Goal: Task Accomplishment & Management: Manage account settings

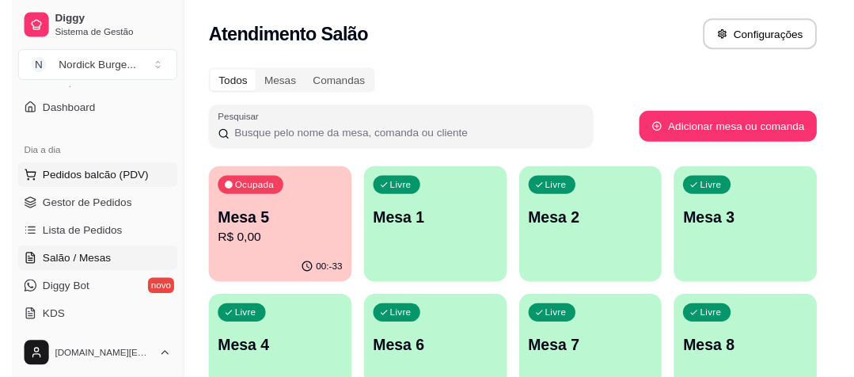
scroll to position [190, 0]
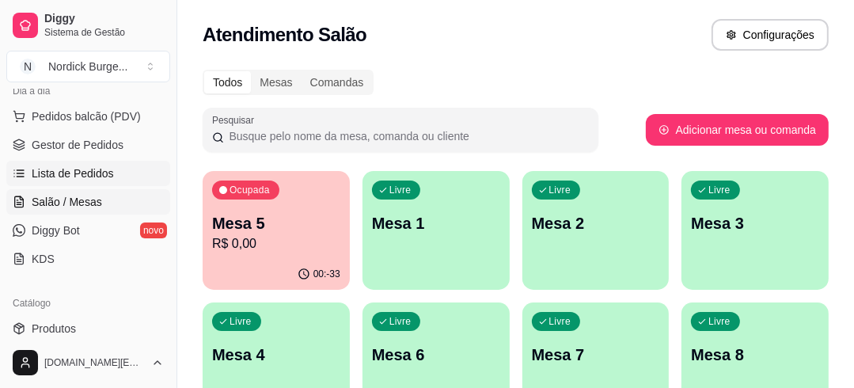
click at [82, 162] on link "Lista de Pedidos" at bounding box center [88, 173] width 164 height 25
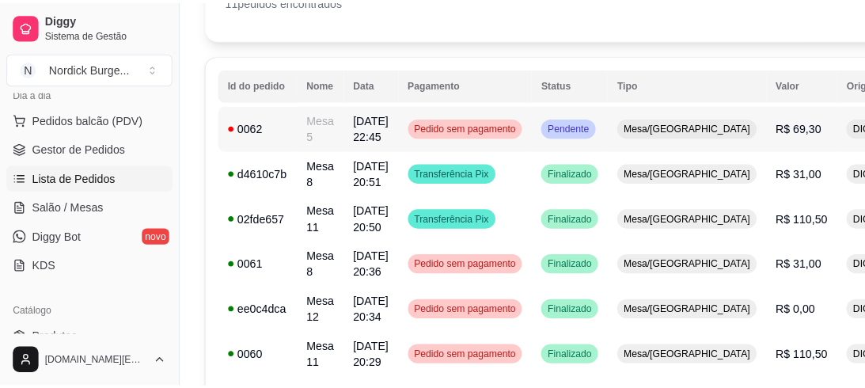
scroll to position [63, 0]
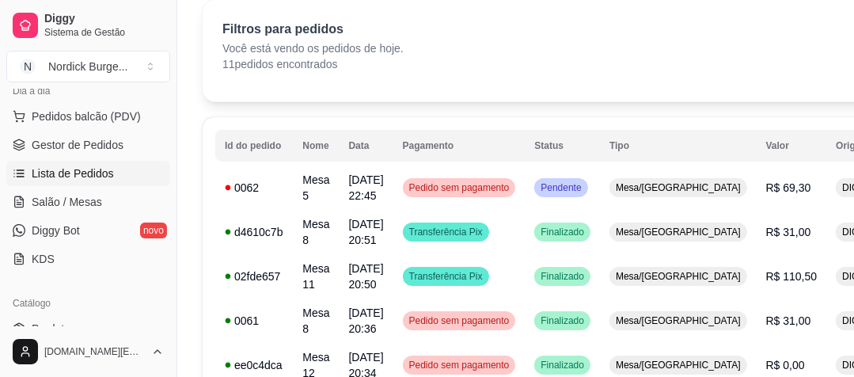
click at [298, 186] on td "Mesa 5" at bounding box center [316, 187] width 46 height 44
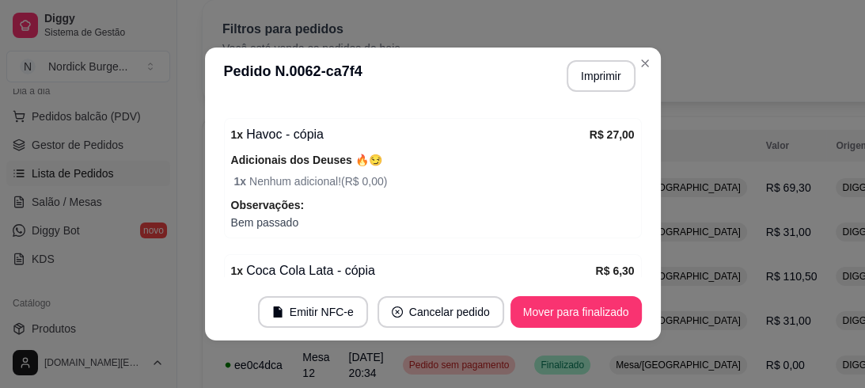
scroll to position [3, 0]
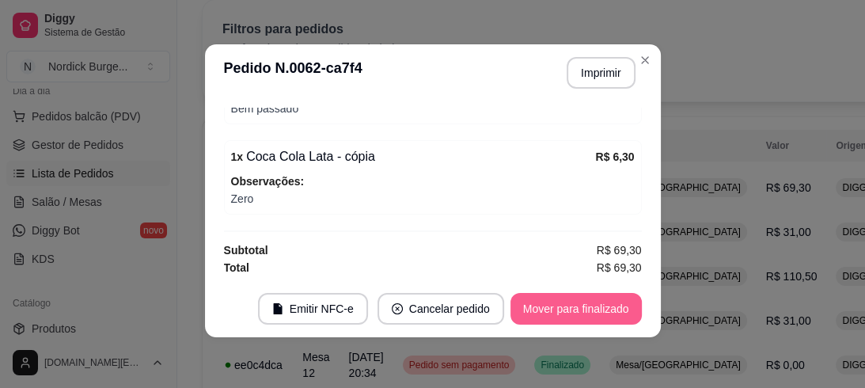
click at [529, 285] on footer "Emitir NFC-e Cancelar pedido Mover para finalizado" at bounding box center [433, 308] width 456 height 57
click at [546, 302] on button "Mover para finalizado" at bounding box center [576, 309] width 131 height 32
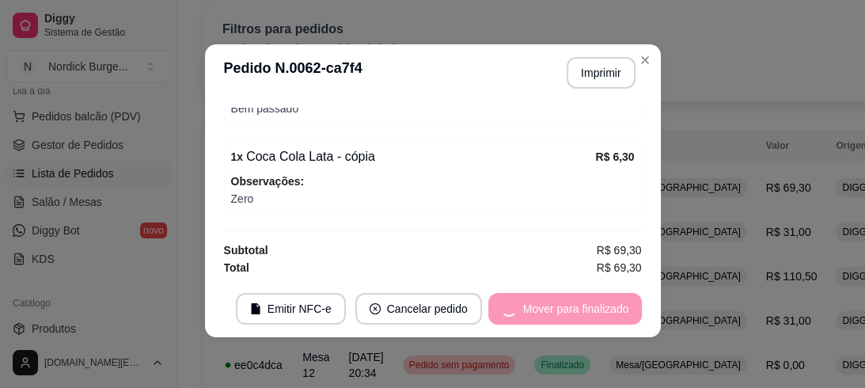
scroll to position [376, 0]
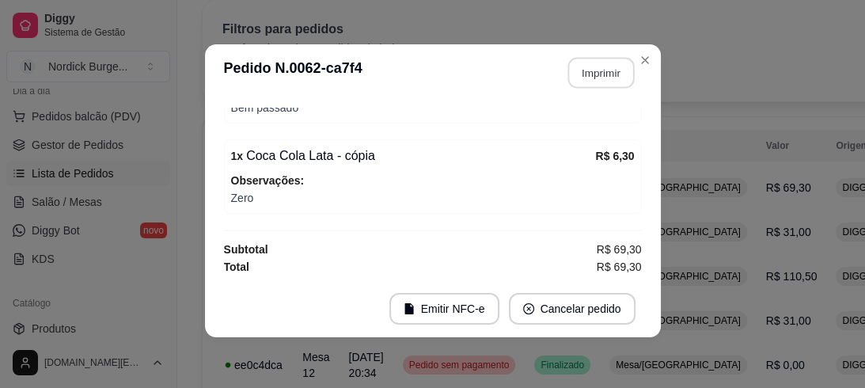
click at [592, 78] on button "Imprimir" at bounding box center [601, 73] width 67 height 31
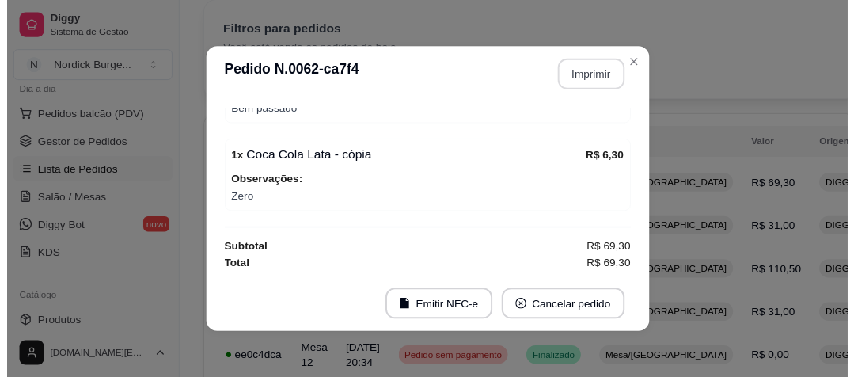
scroll to position [0, 0]
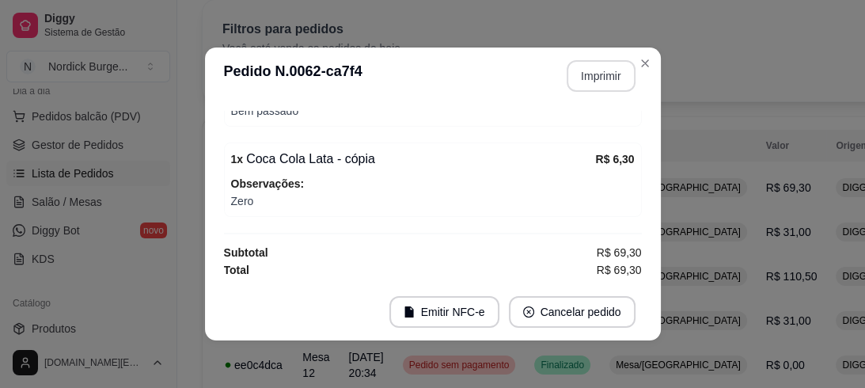
drag, startPoint x: 599, startPoint y: 243, endPoint x: 556, endPoint y: 187, distance: 71.1
click at [556, 187] on span "Observações:" at bounding box center [433, 183] width 404 height 17
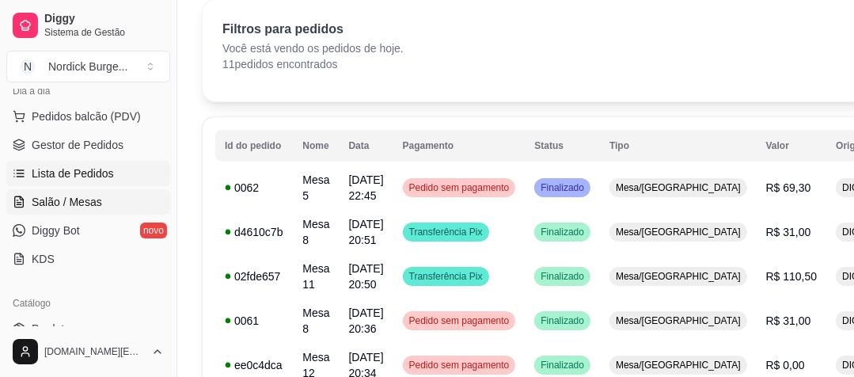
click at [48, 207] on span "Salão / Mesas" at bounding box center [67, 202] width 70 height 16
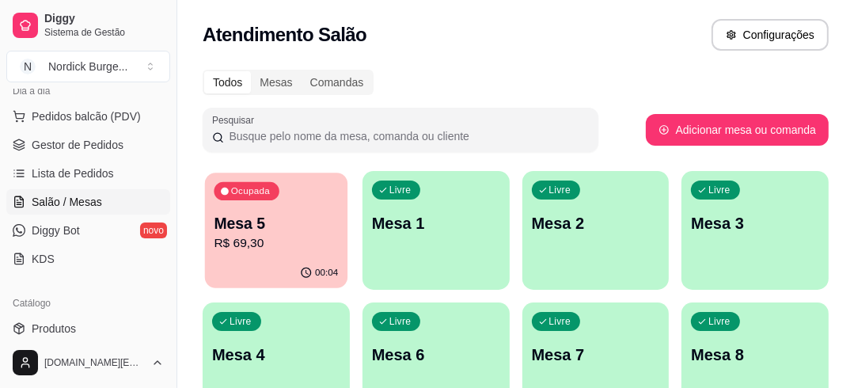
click at [341, 193] on div "Ocupada Mesa 5 R$ 69,30" at bounding box center [276, 216] width 143 height 86
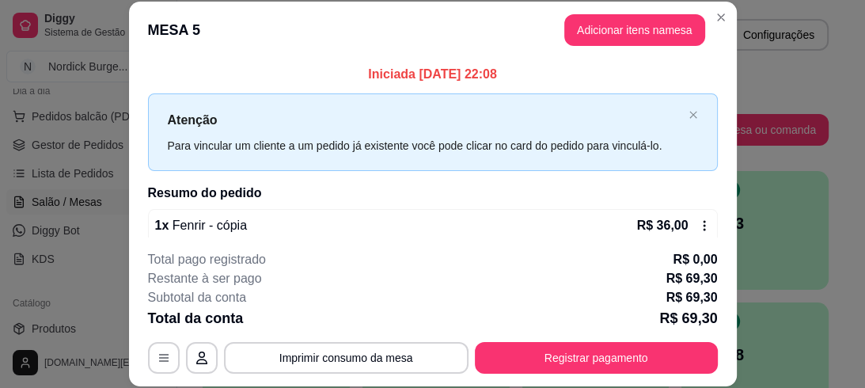
click at [804, 159] on div "**********" at bounding box center [432, 194] width 865 height 388
click at [588, 356] on button "Registrar pagamento" at bounding box center [596, 358] width 243 height 32
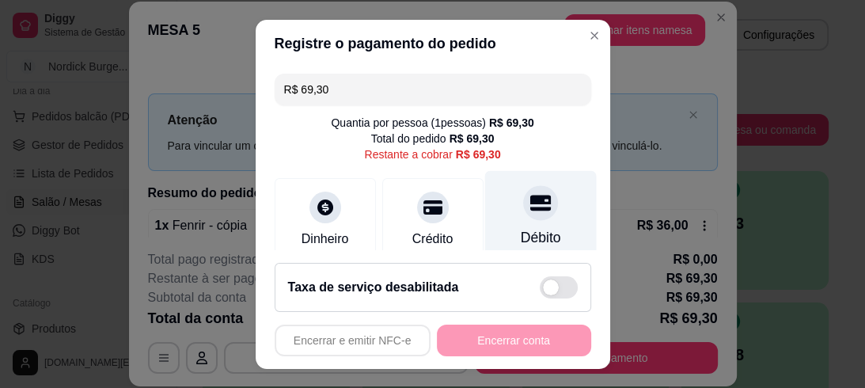
click at [530, 207] on icon at bounding box center [540, 203] width 21 height 16
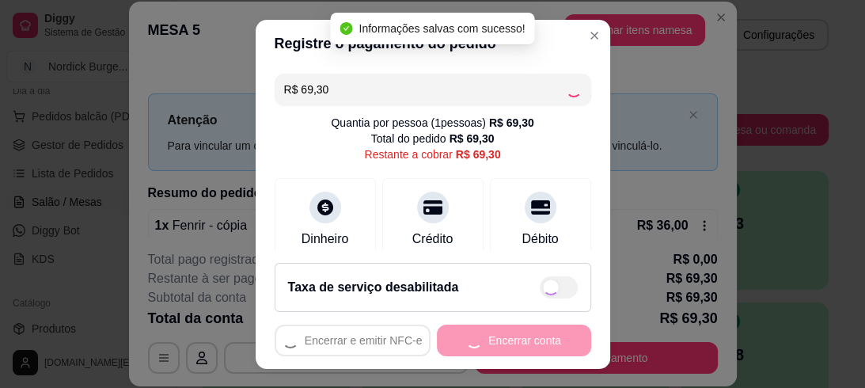
type input "R$ 0,00"
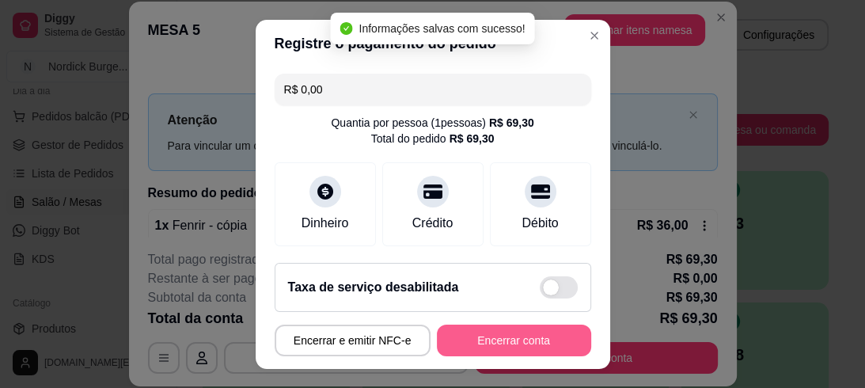
click at [505, 337] on button "Encerrar conta" at bounding box center [514, 341] width 154 height 32
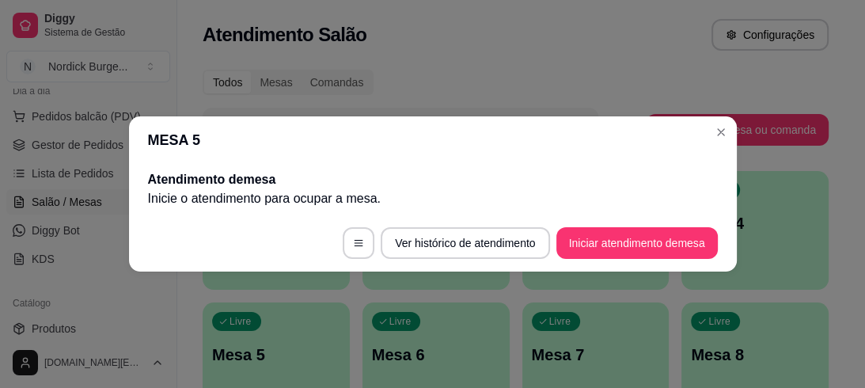
drag, startPoint x: 865, startPoint y: 139, endPoint x: 659, endPoint y: 123, distance: 206.5
